Goal: Transaction & Acquisition: Purchase product/service

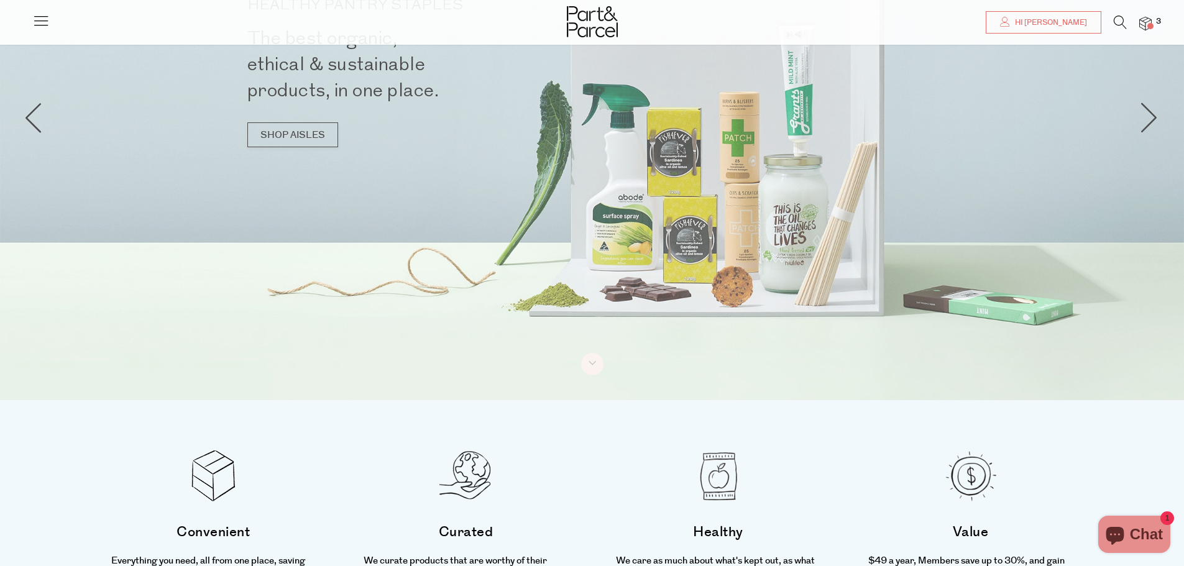
click at [1153, 29] on div at bounding box center [592, 18] width 1184 height 37
click at [1152, 25] on span at bounding box center [1150, 26] width 6 height 6
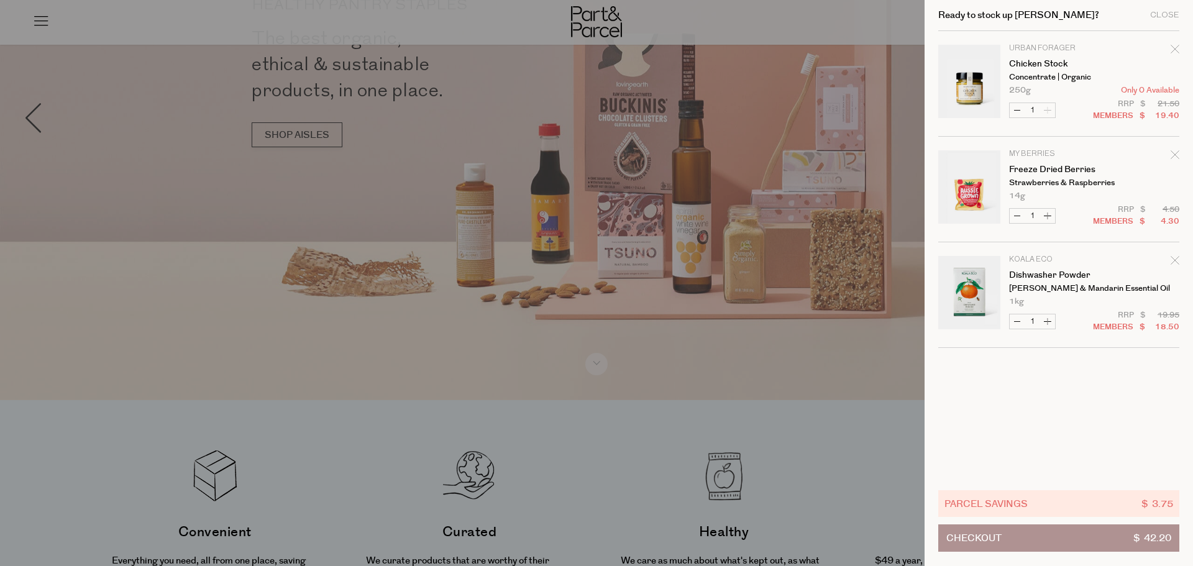
click at [794, 436] on div at bounding box center [596, 283] width 1193 height 566
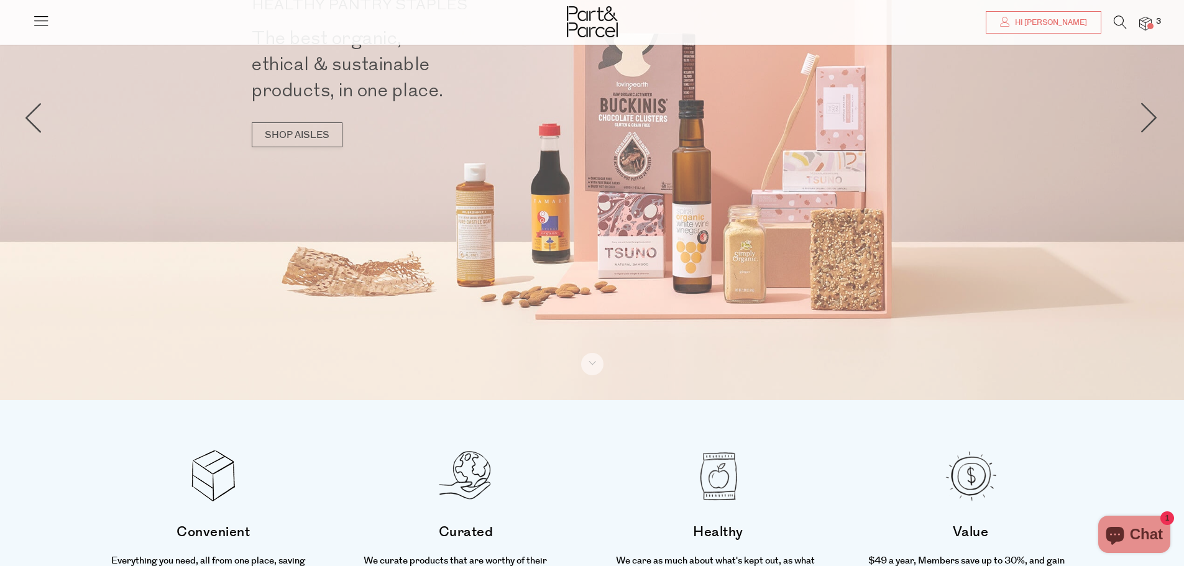
click at [39, 17] on icon at bounding box center [40, 20] width 17 height 17
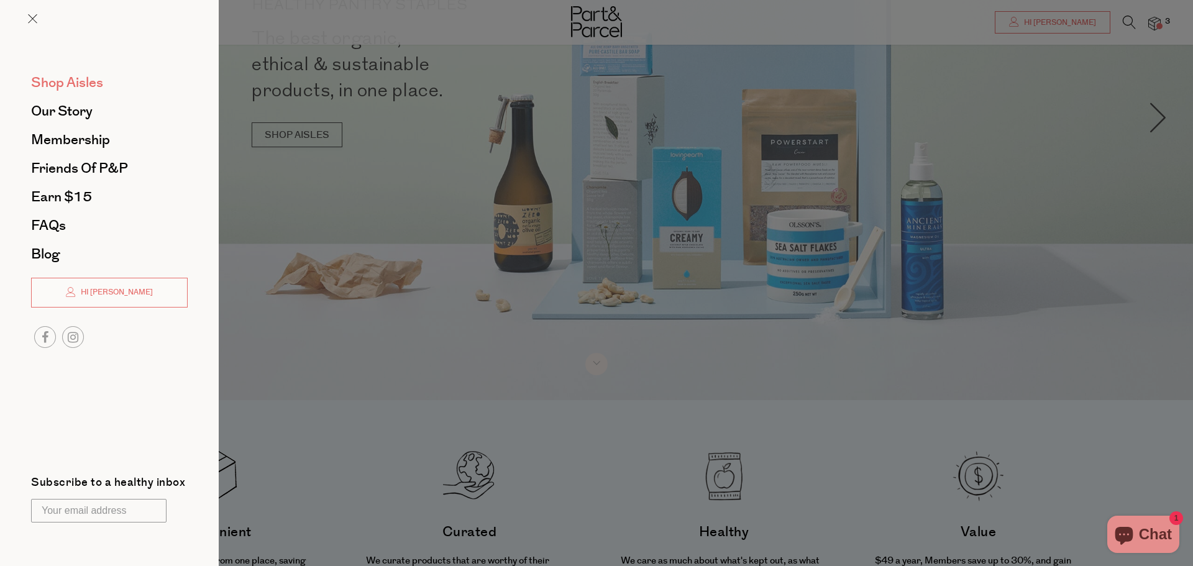
click at [78, 89] on span "Shop Aisles" at bounding box center [67, 83] width 72 height 20
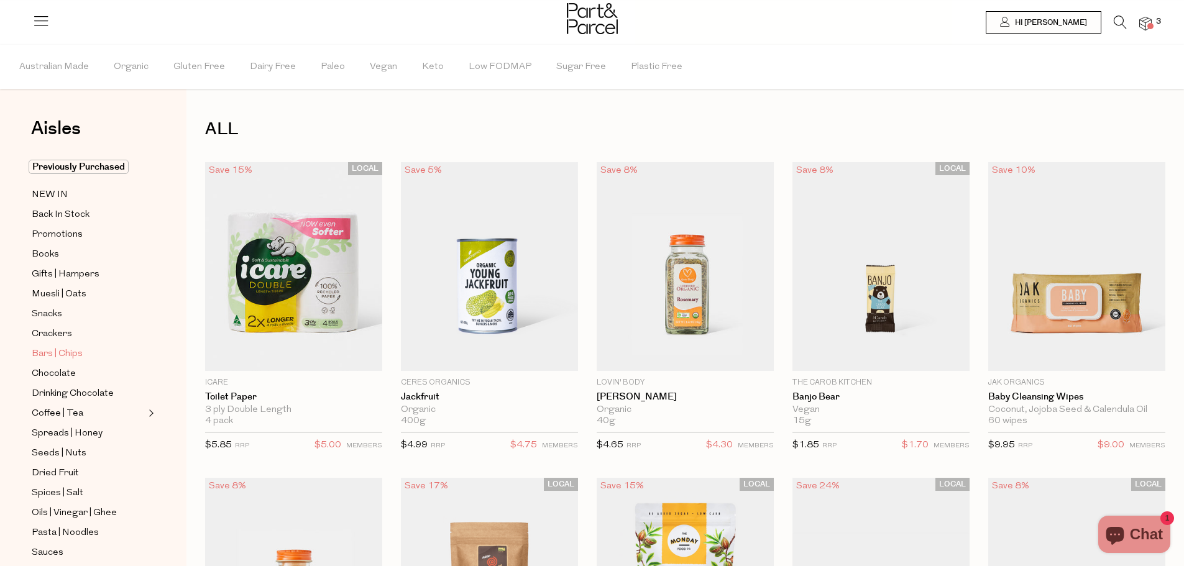
click at [70, 352] on span "Bars | Chips" at bounding box center [57, 354] width 51 height 15
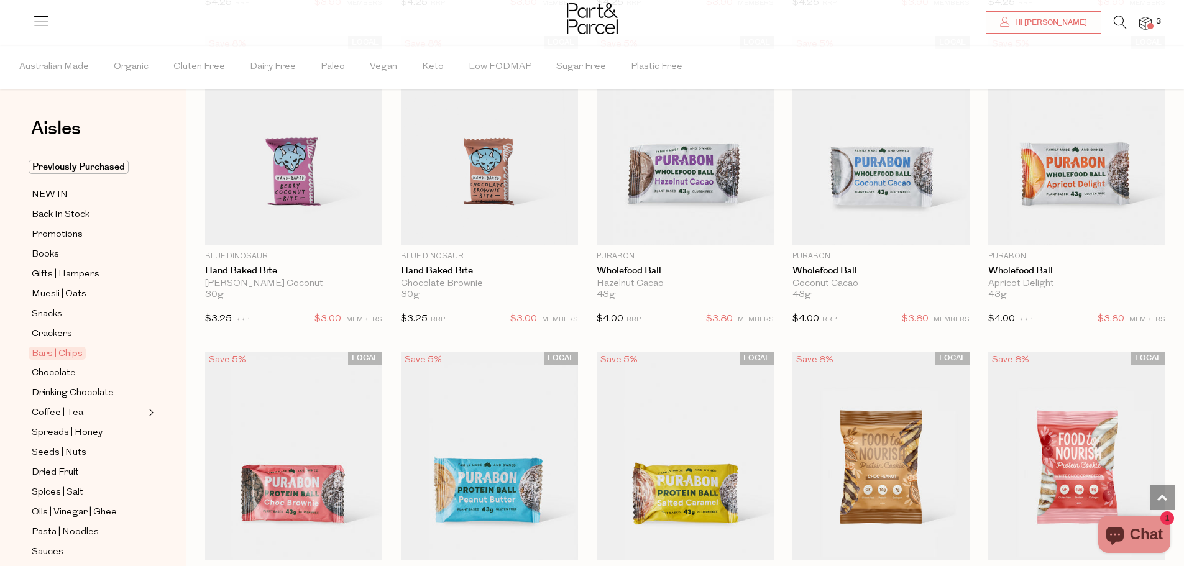
scroll to position [2486, 0]
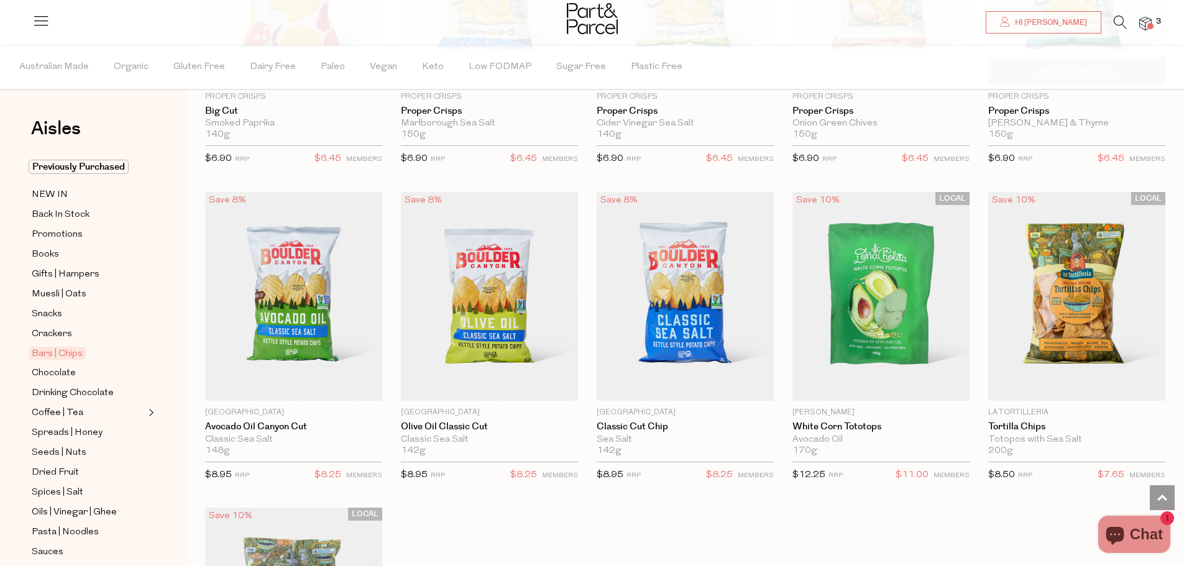
scroll to position [4143, 0]
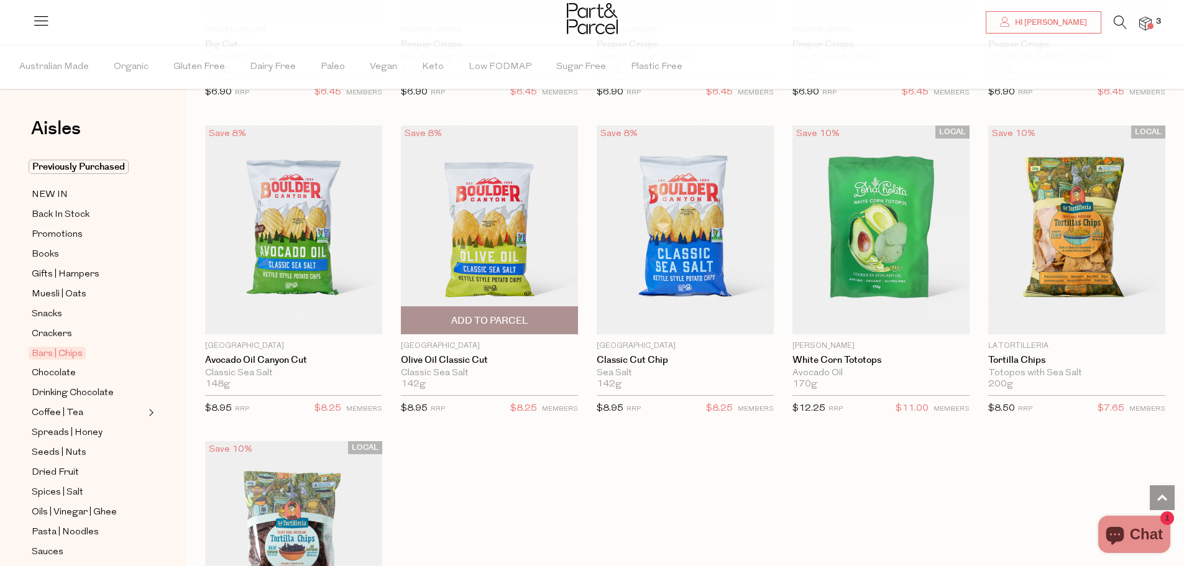
click at [493, 314] on span "Add To Parcel" at bounding box center [489, 320] width 77 height 13
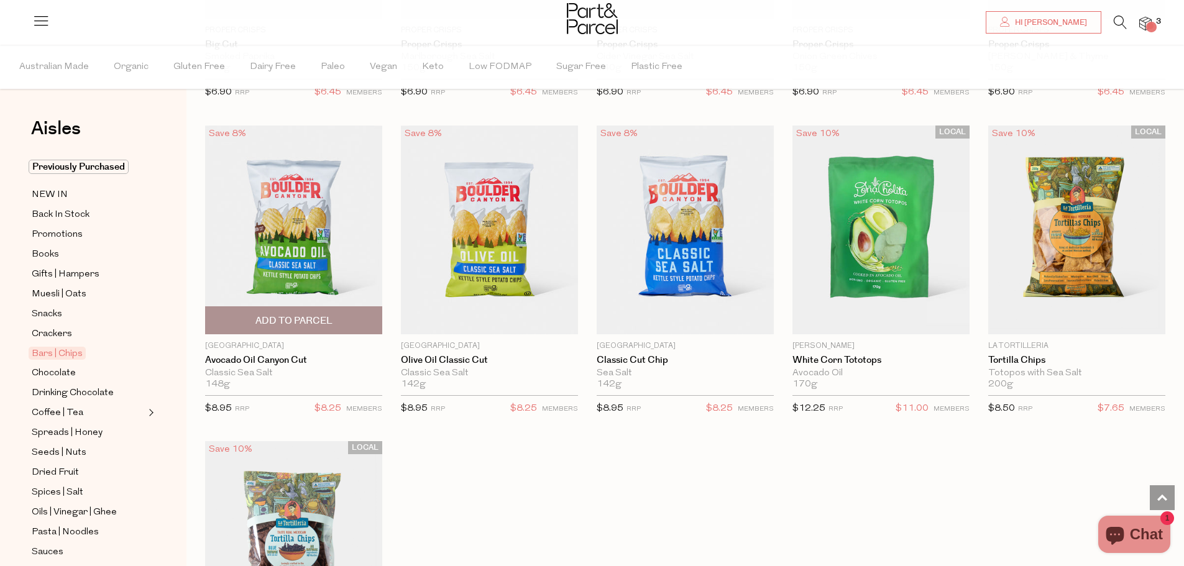
click at [300, 314] on span "Add To Parcel" at bounding box center [293, 320] width 77 height 13
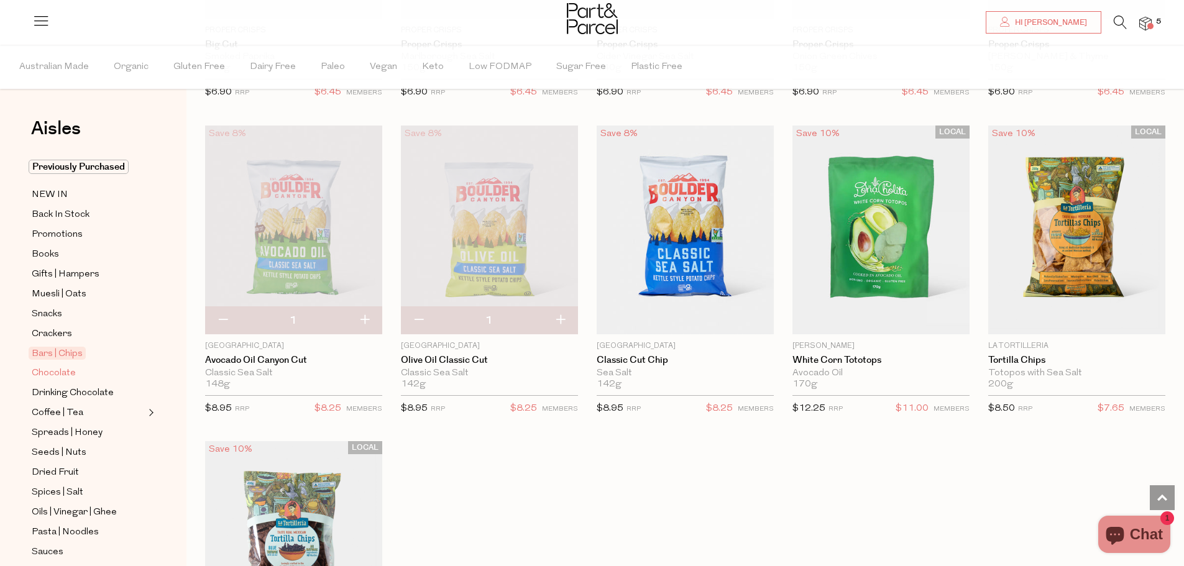
click at [48, 368] on span "Chocolate" at bounding box center [54, 373] width 44 height 15
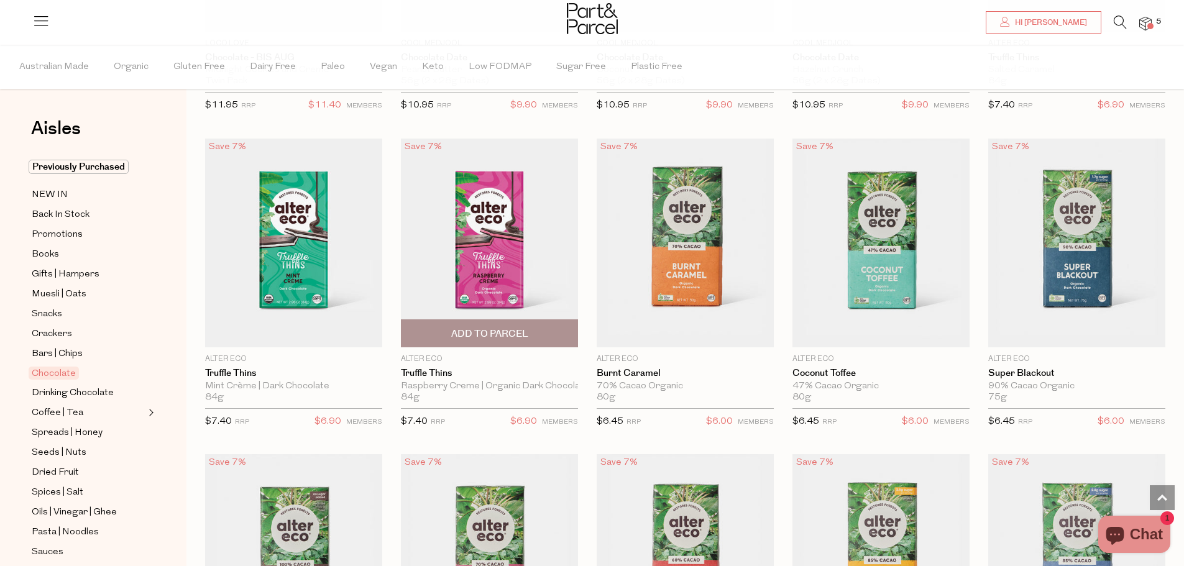
scroll to position [994, 0]
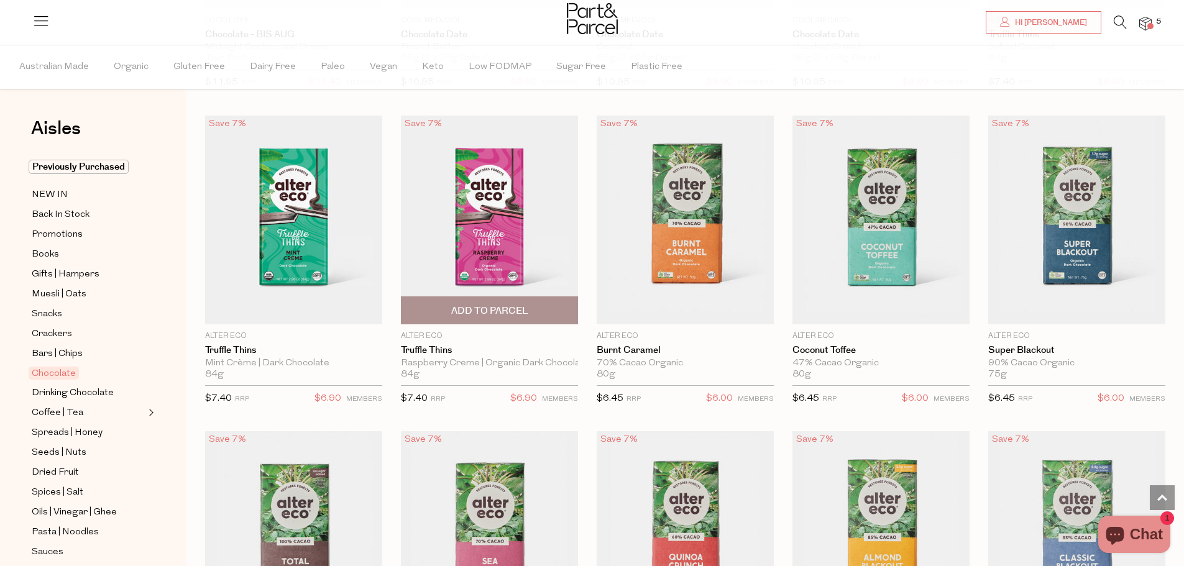
click at [510, 300] on span "Add To Parcel" at bounding box center [490, 310] width 170 height 27
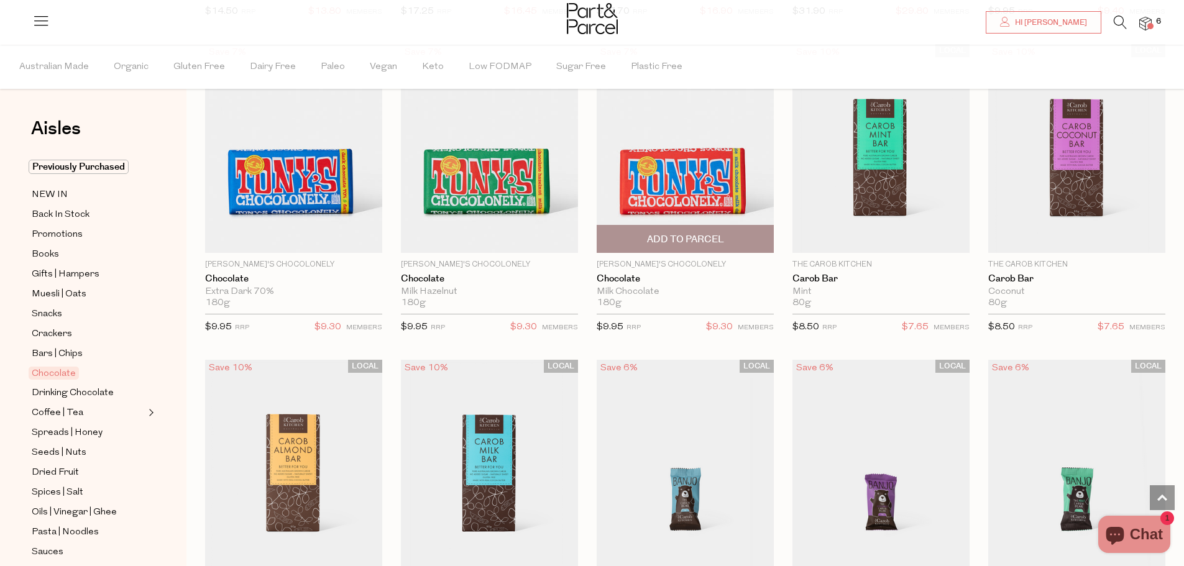
scroll to position [2652, 0]
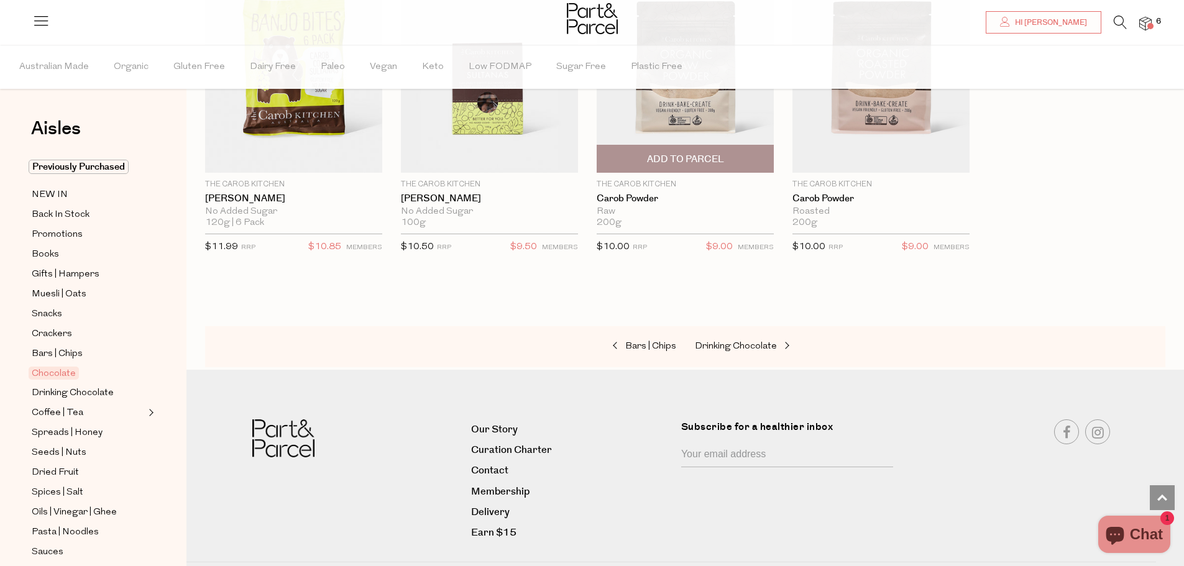
scroll to position [3696, 0]
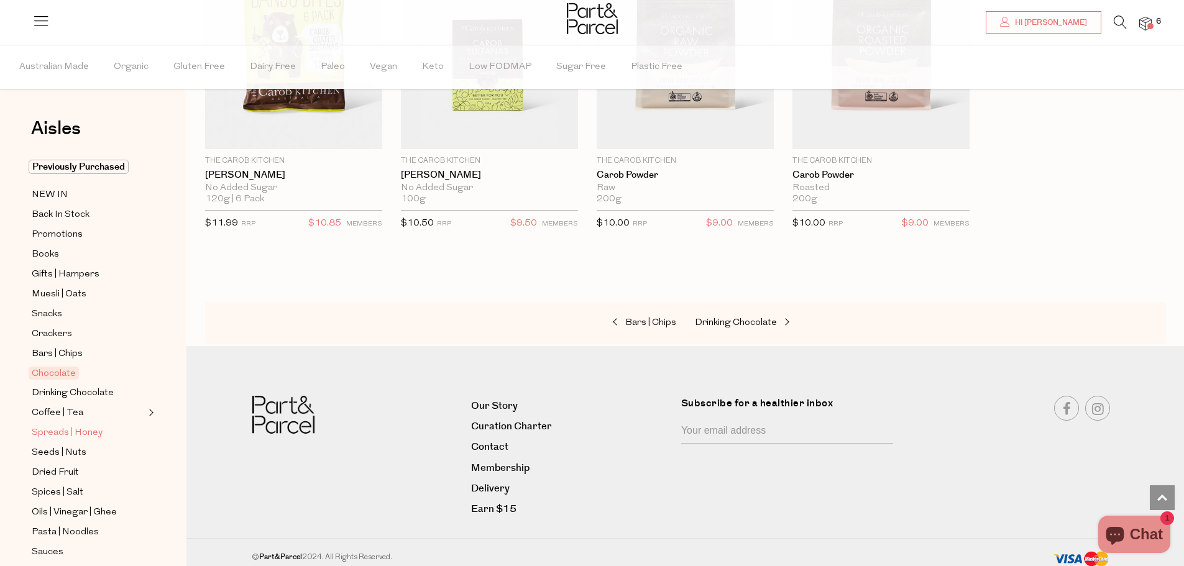
click at [73, 427] on span "Spreads | Honey" at bounding box center [67, 433] width 71 height 15
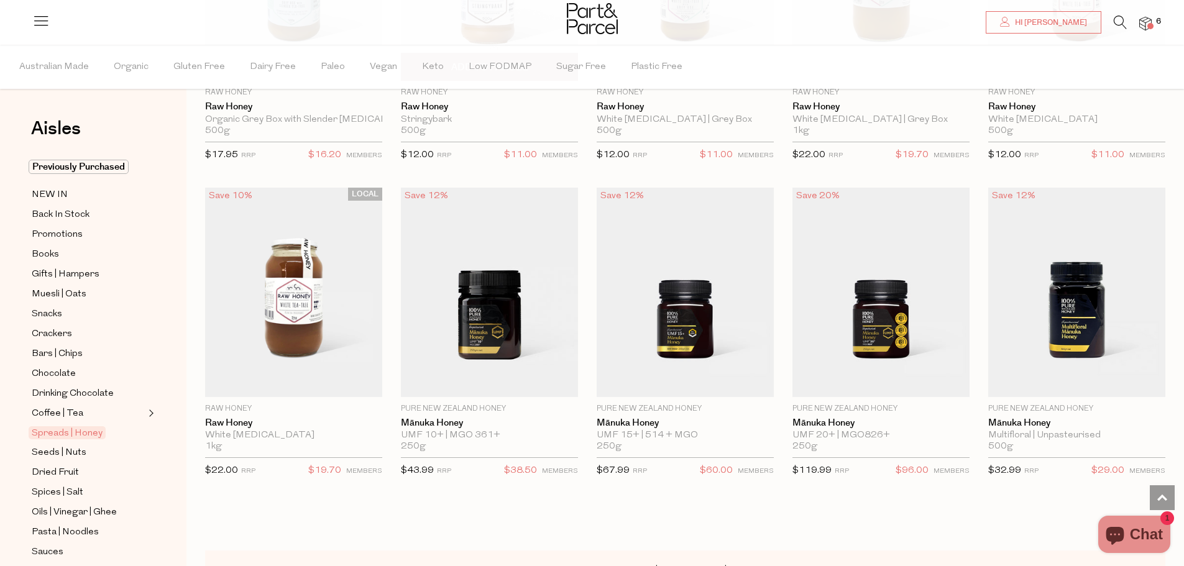
scroll to position [2983, 0]
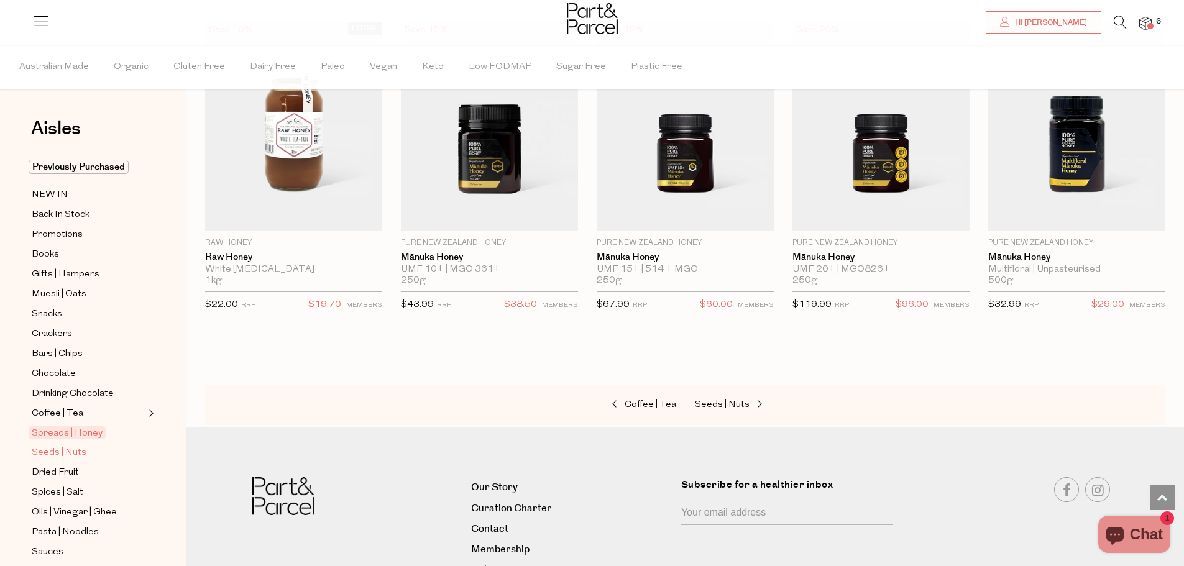
click at [68, 446] on span "Seeds | Nuts" at bounding box center [59, 453] width 55 height 15
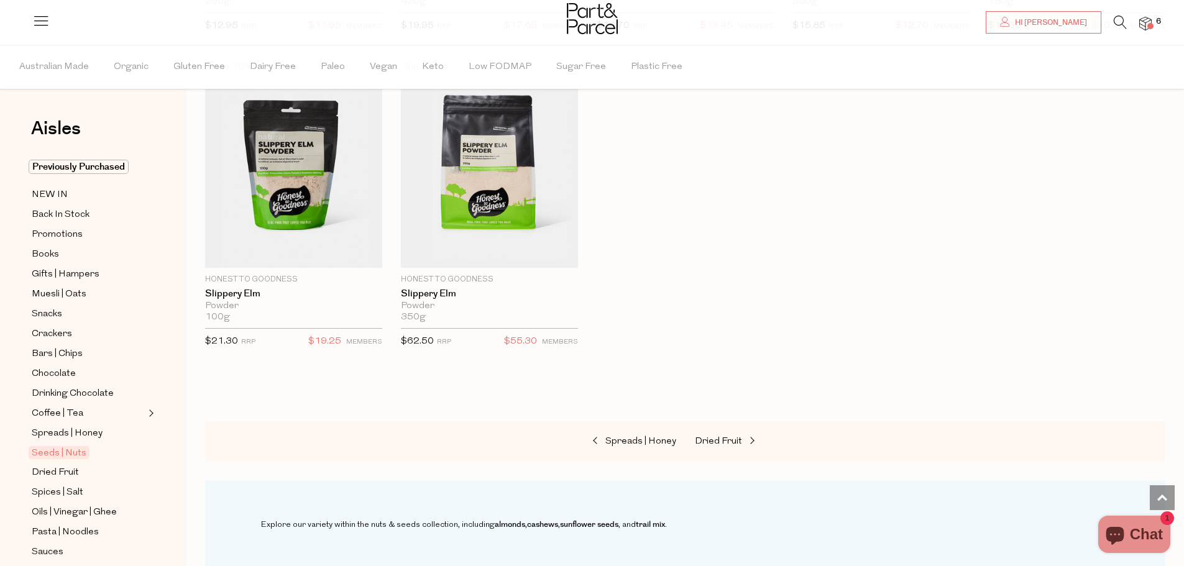
scroll to position [2983, 0]
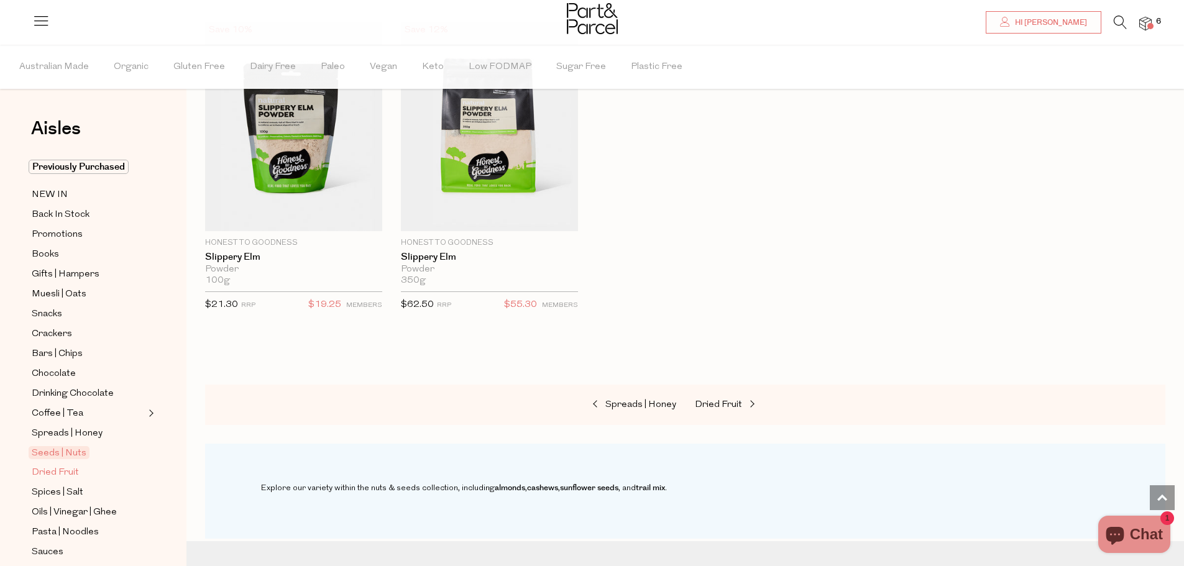
click at [66, 465] on span "Dried Fruit" at bounding box center [55, 472] width 47 height 15
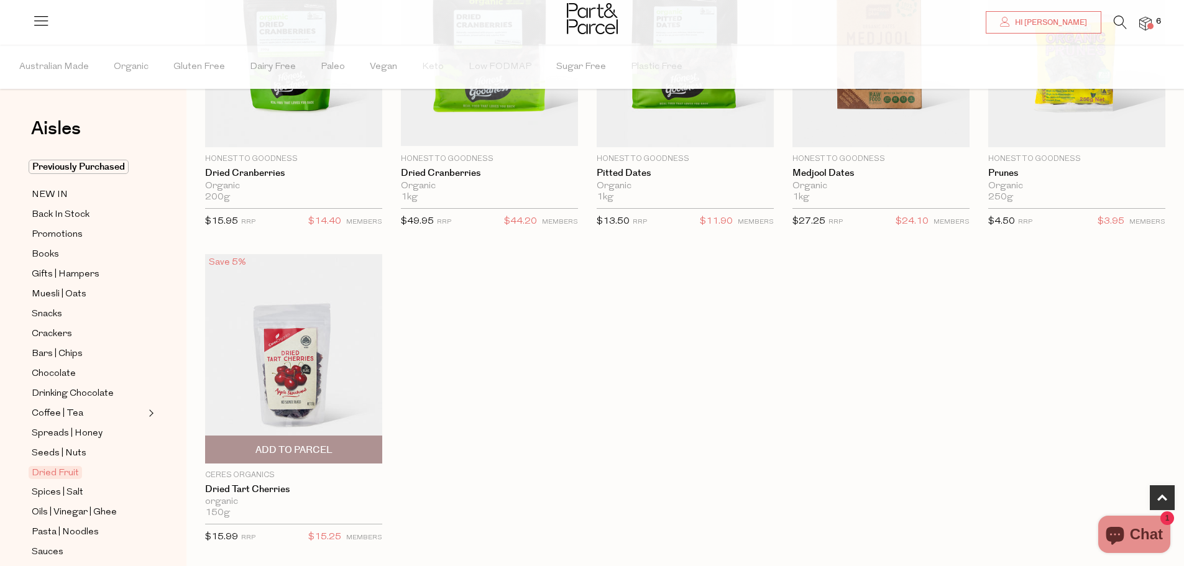
scroll to position [663, 0]
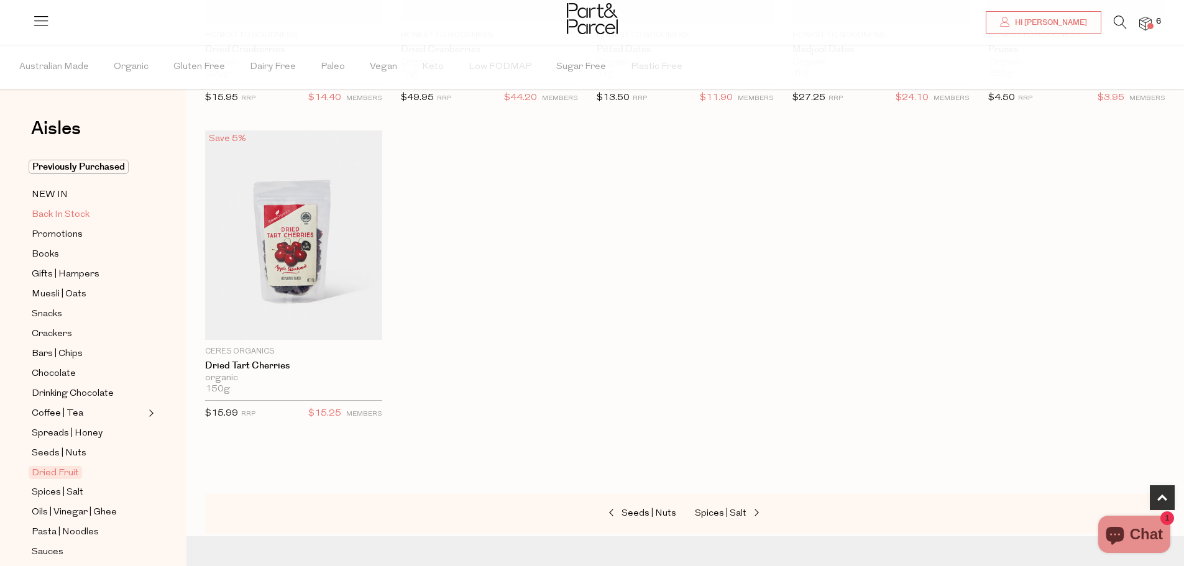
click at [60, 216] on span "Back In Stock" at bounding box center [61, 215] width 58 height 15
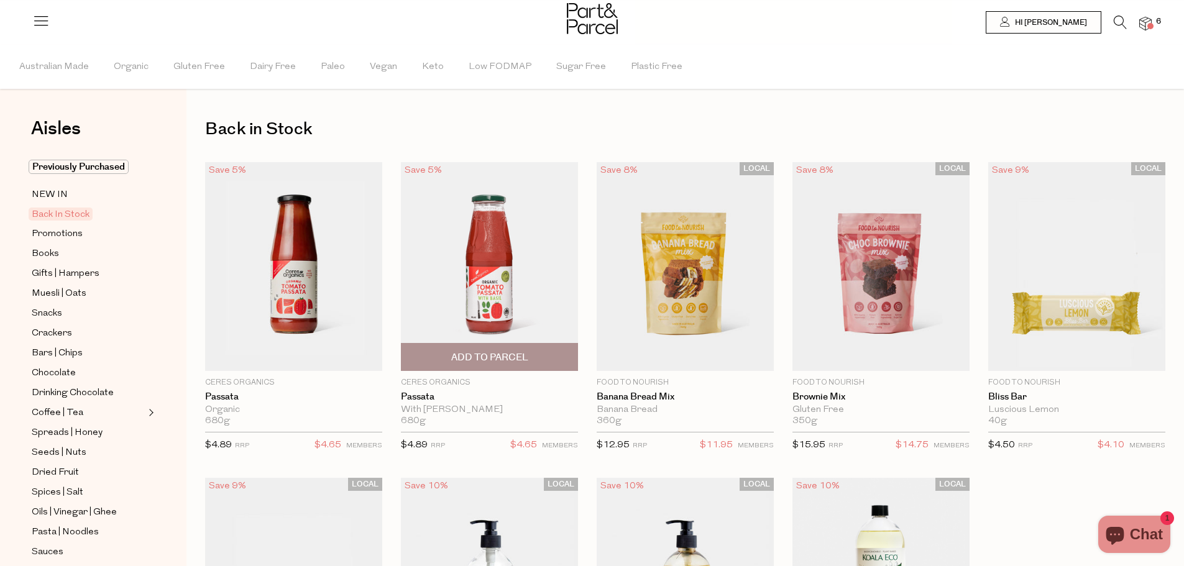
click at [482, 357] on span "Add To Parcel" at bounding box center [489, 357] width 77 height 13
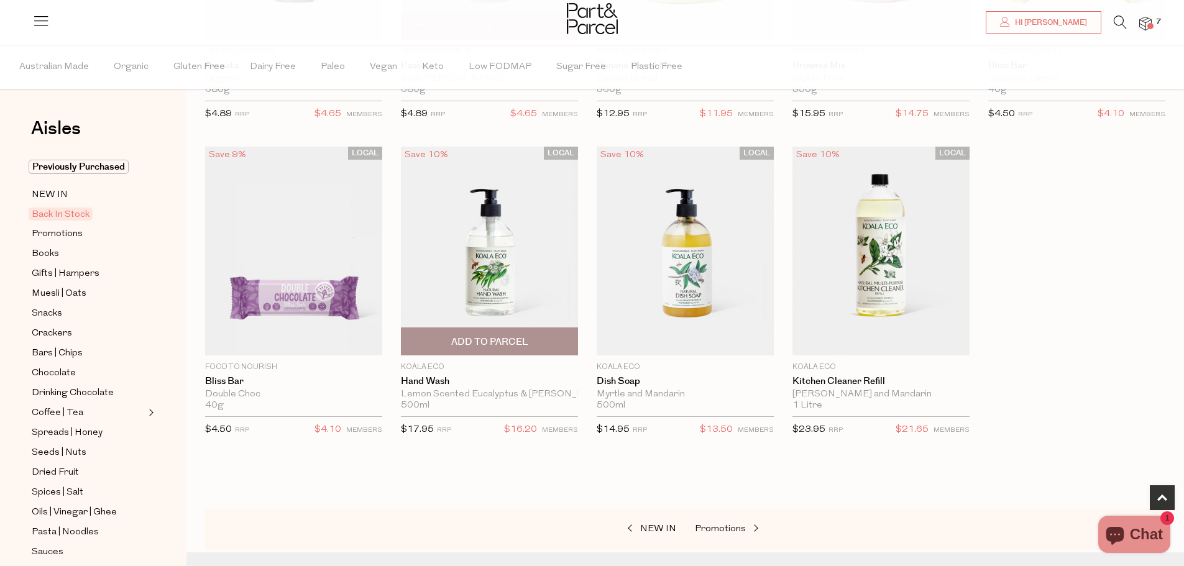
scroll to position [497, 0]
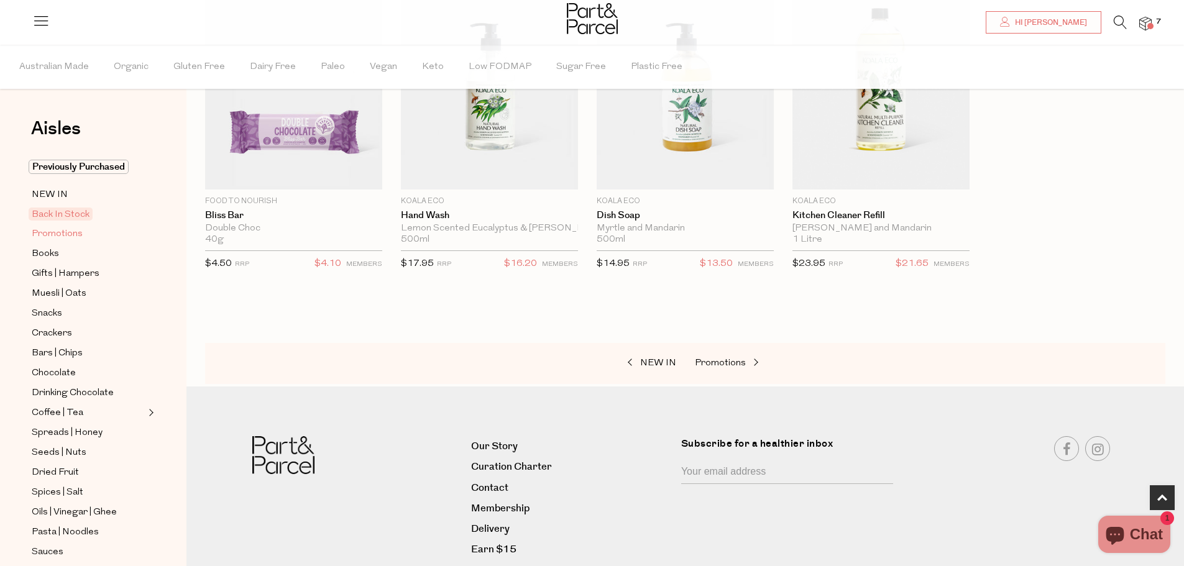
click at [63, 234] on span "Promotions" at bounding box center [57, 234] width 51 height 15
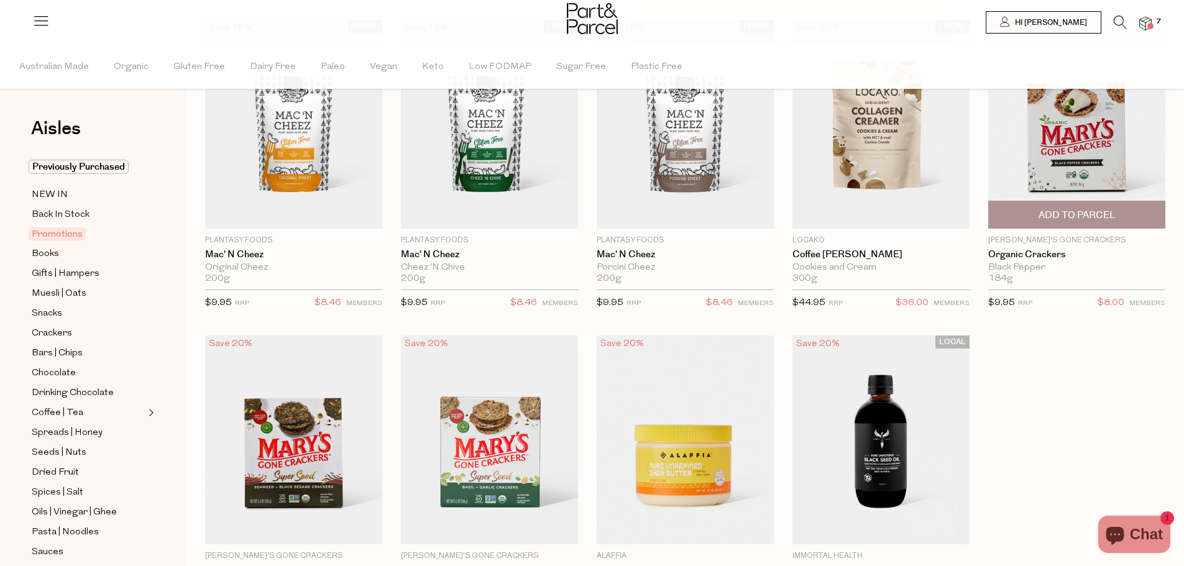
scroll to position [166, 0]
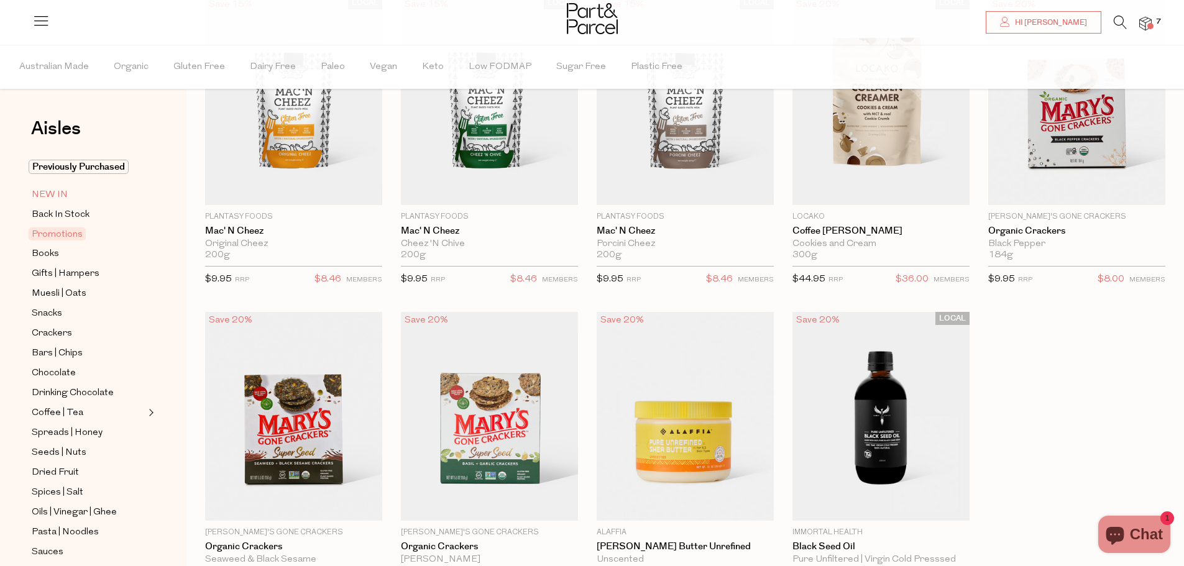
click at [62, 195] on span "NEW IN" at bounding box center [50, 195] width 36 height 15
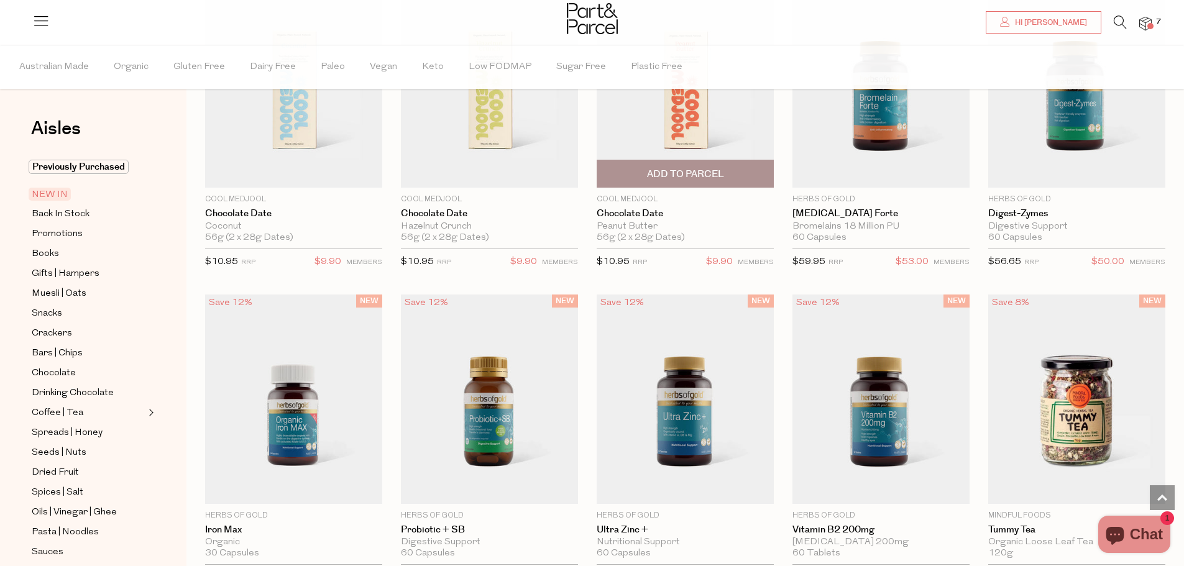
scroll to position [479, 0]
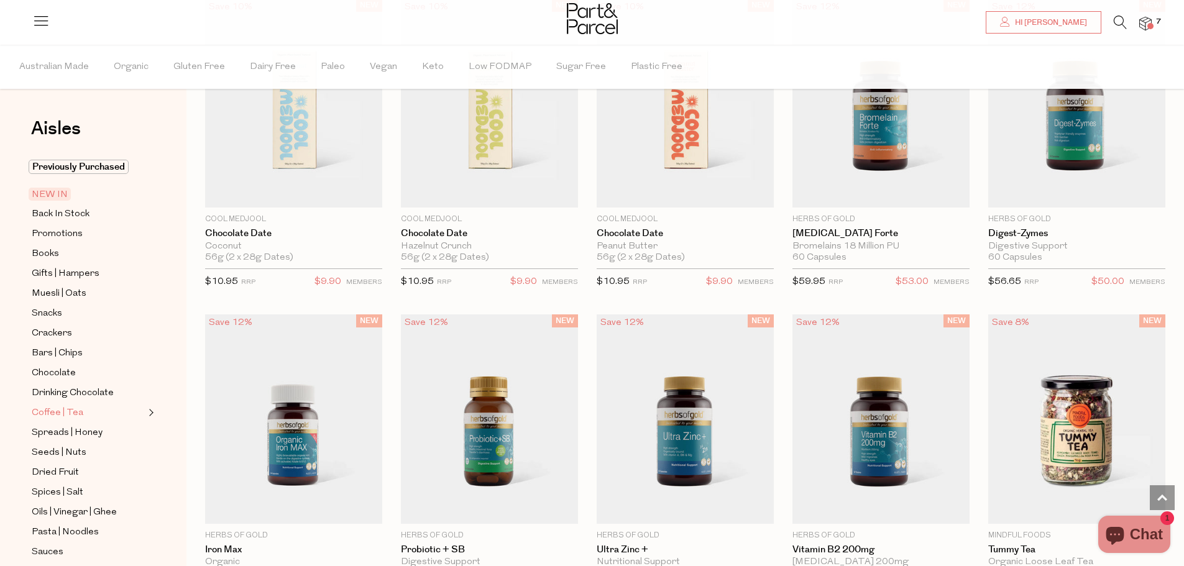
click at [78, 409] on span "Coffee | Tea" at bounding box center [58, 413] width 52 height 15
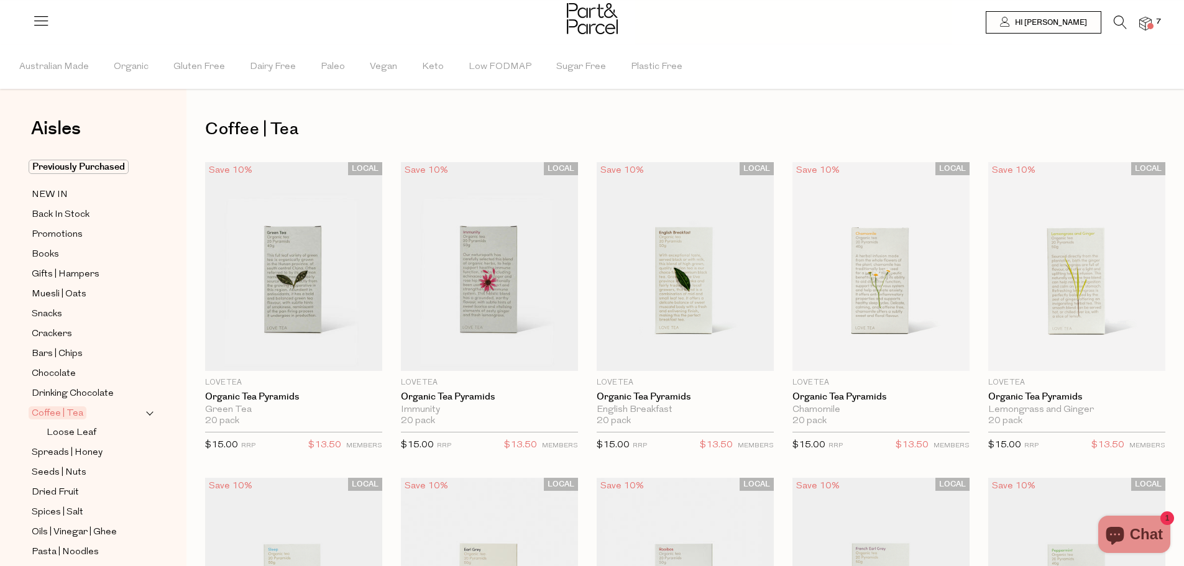
click at [1121, 27] on icon at bounding box center [1120, 23] width 13 height 14
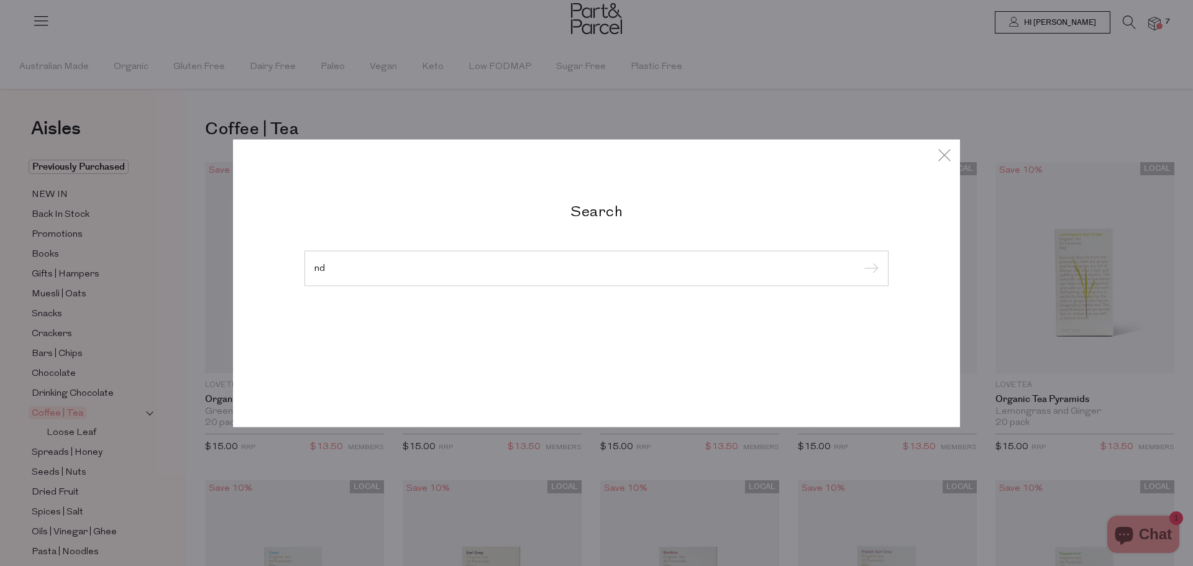
type input "n"
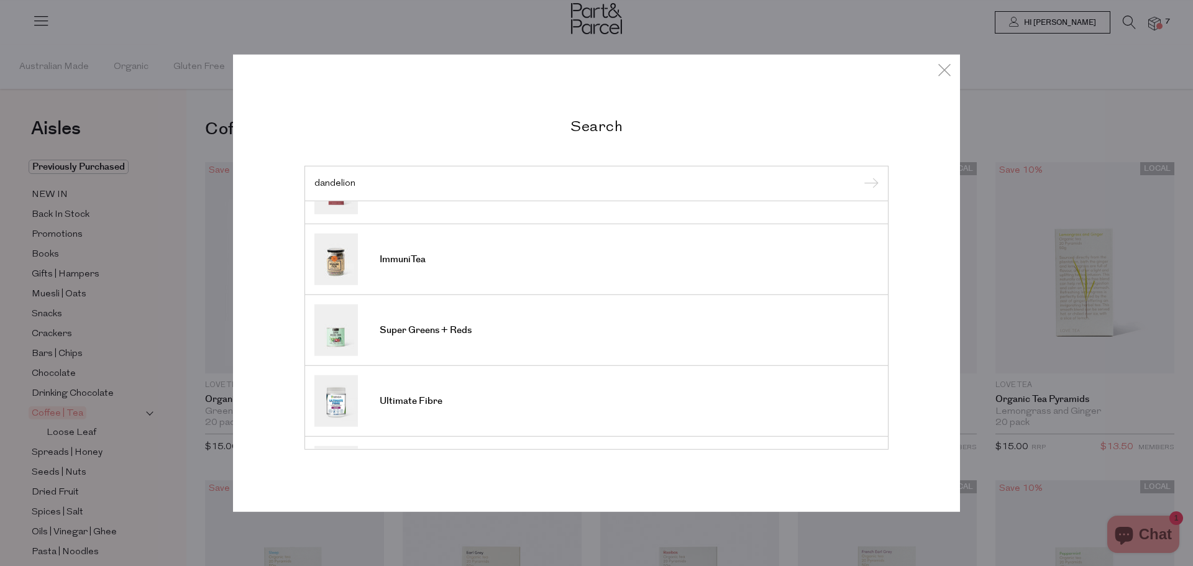
scroll to position [166, 0]
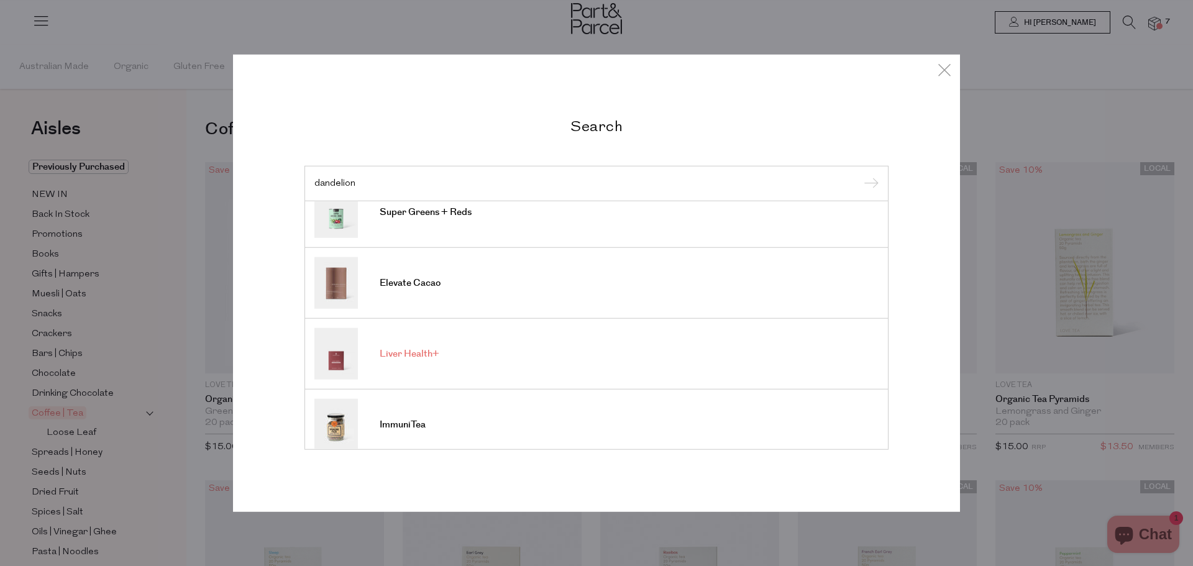
type input "dandelion"
click at [410, 357] on span "Liver Health+" at bounding box center [410, 354] width 60 height 12
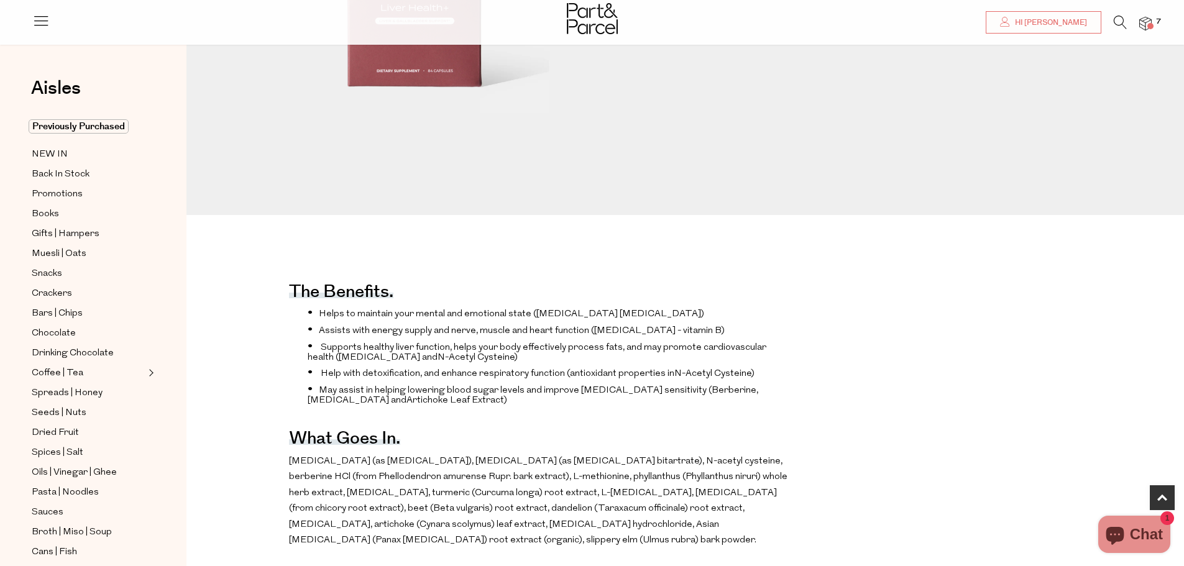
scroll to position [497, 0]
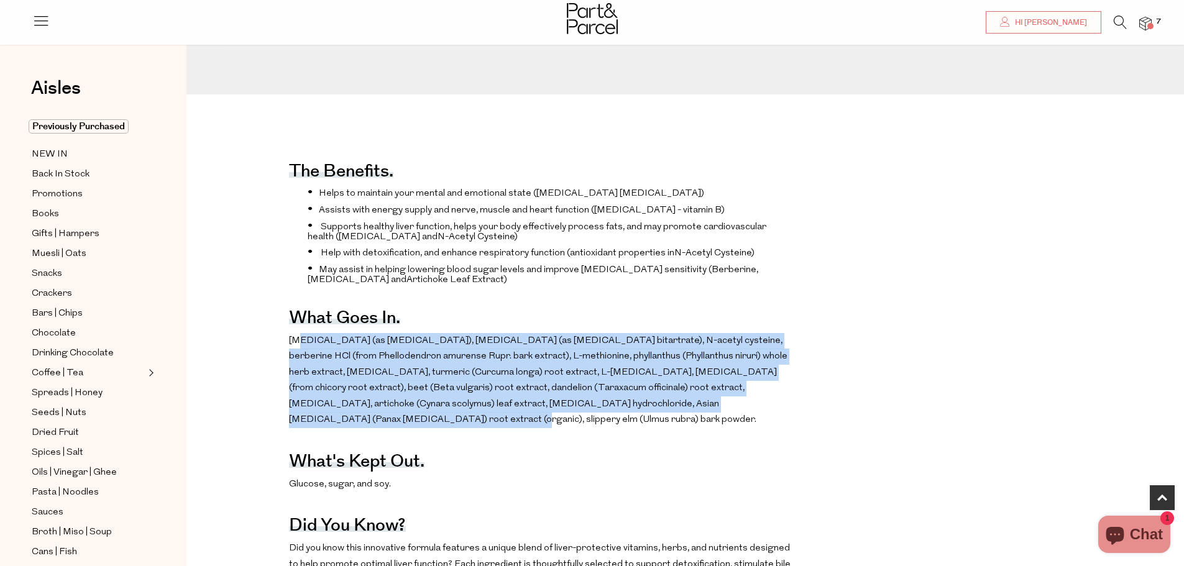
drag, startPoint x: 298, startPoint y: 370, endPoint x: 810, endPoint y: 433, distance: 515.9
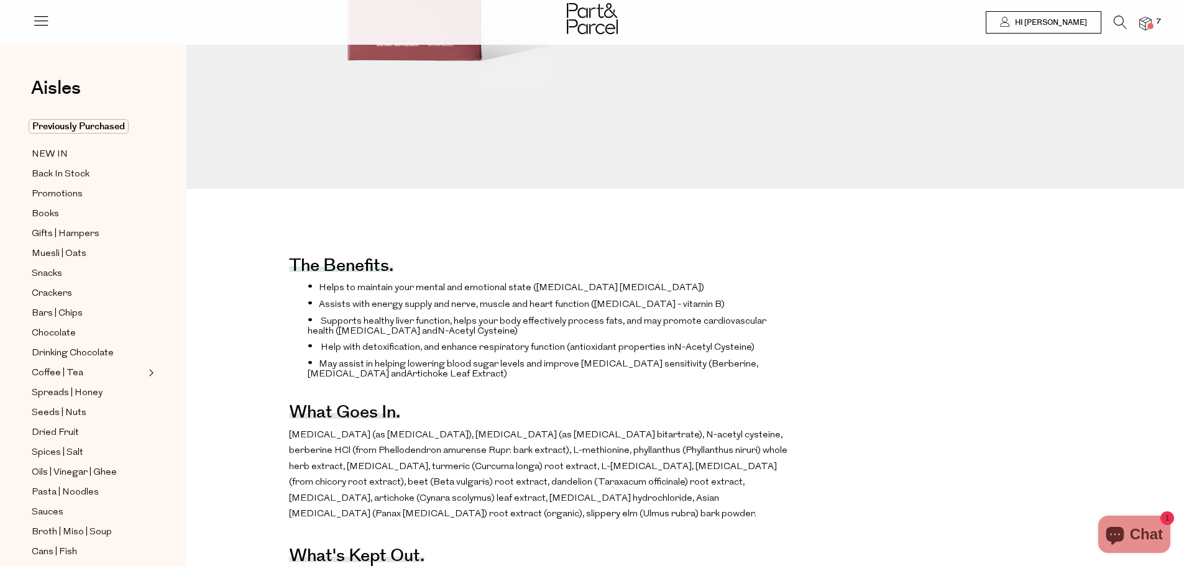
scroll to position [0, 0]
